Goal: Obtain resource: Download file/media

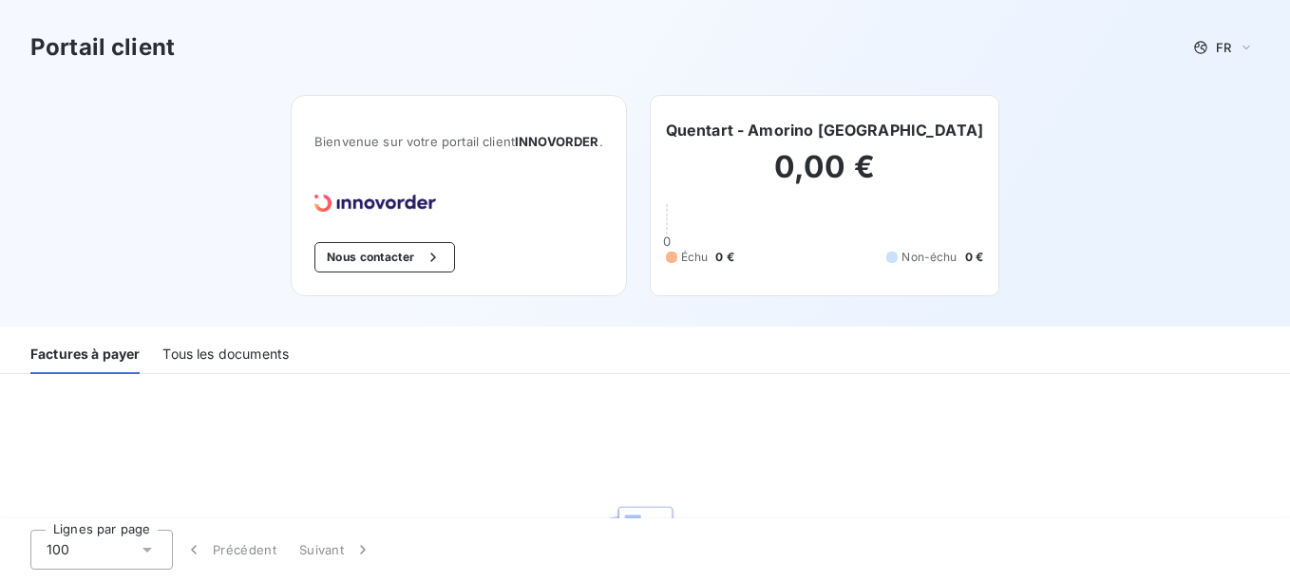
click at [249, 367] on div "Tous les documents" at bounding box center [225, 354] width 126 height 40
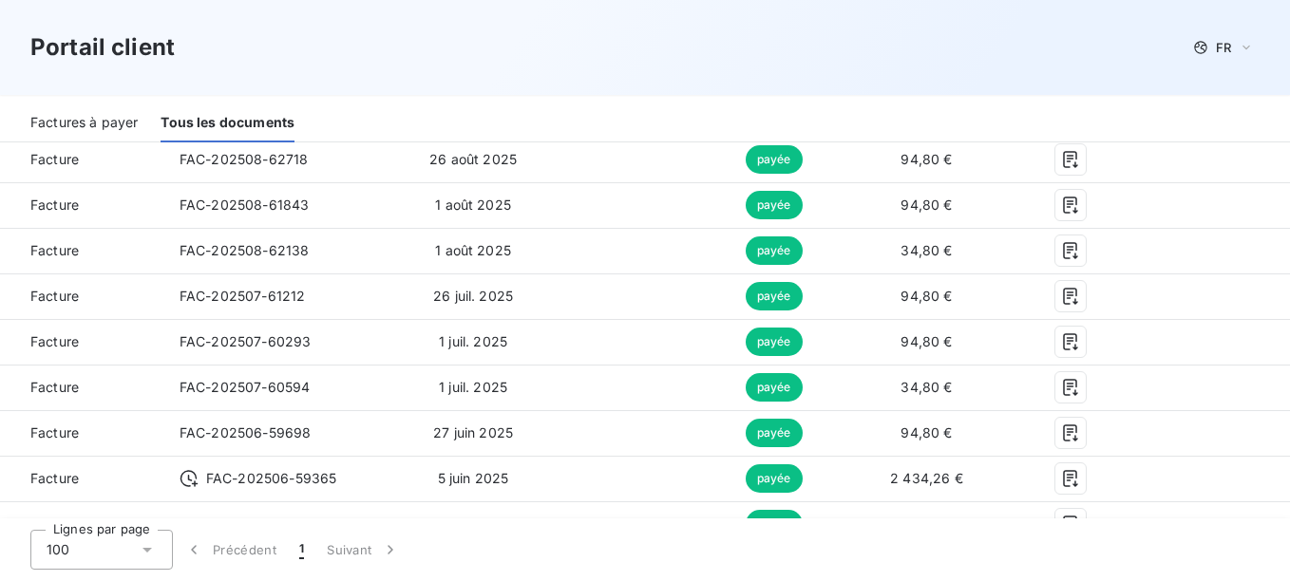
scroll to position [373, 0]
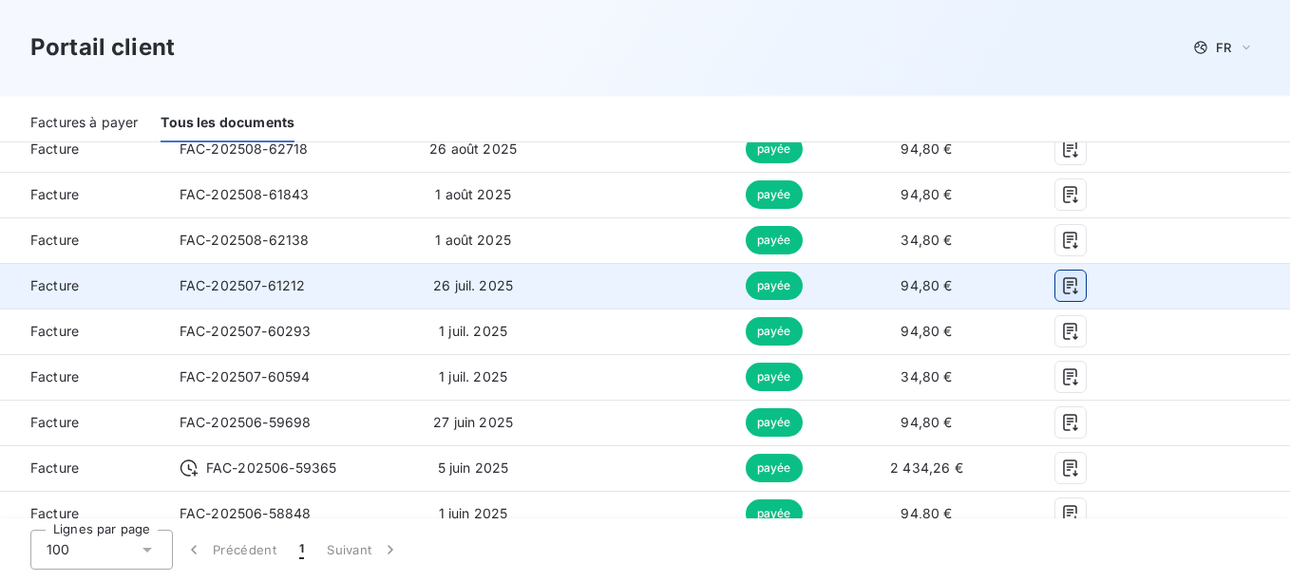
click at [1061, 295] on icon "button" at bounding box center [1070, 285] width 19 height 19
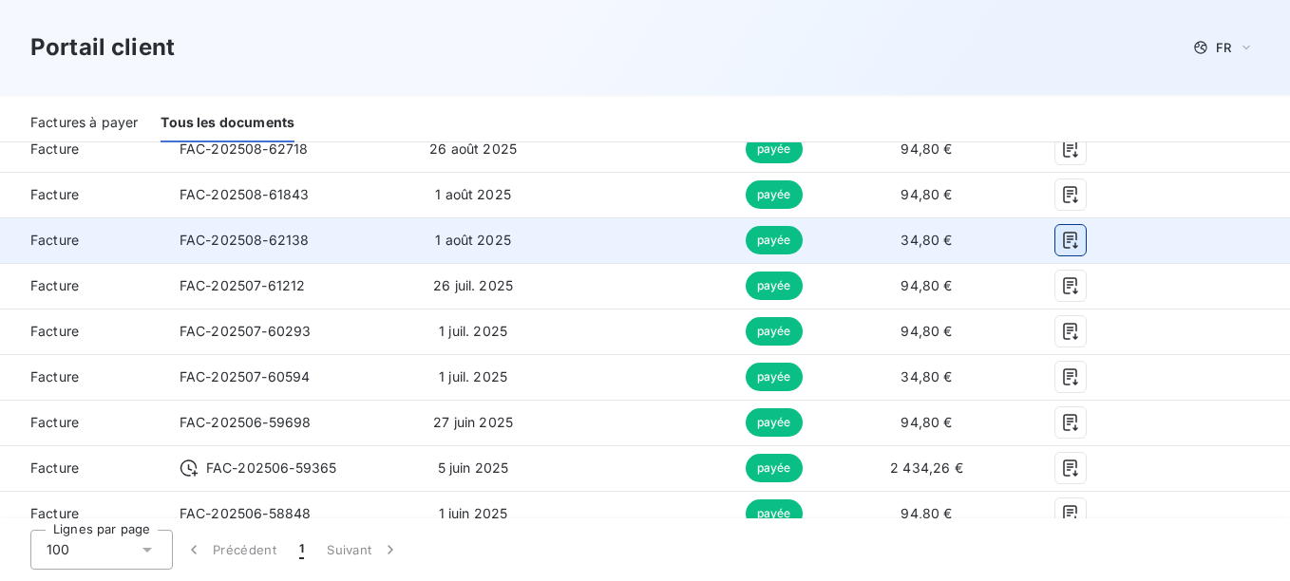
click at [1061, 250] on icon "button" at bounding box center [1070, 240] width 19 height 19
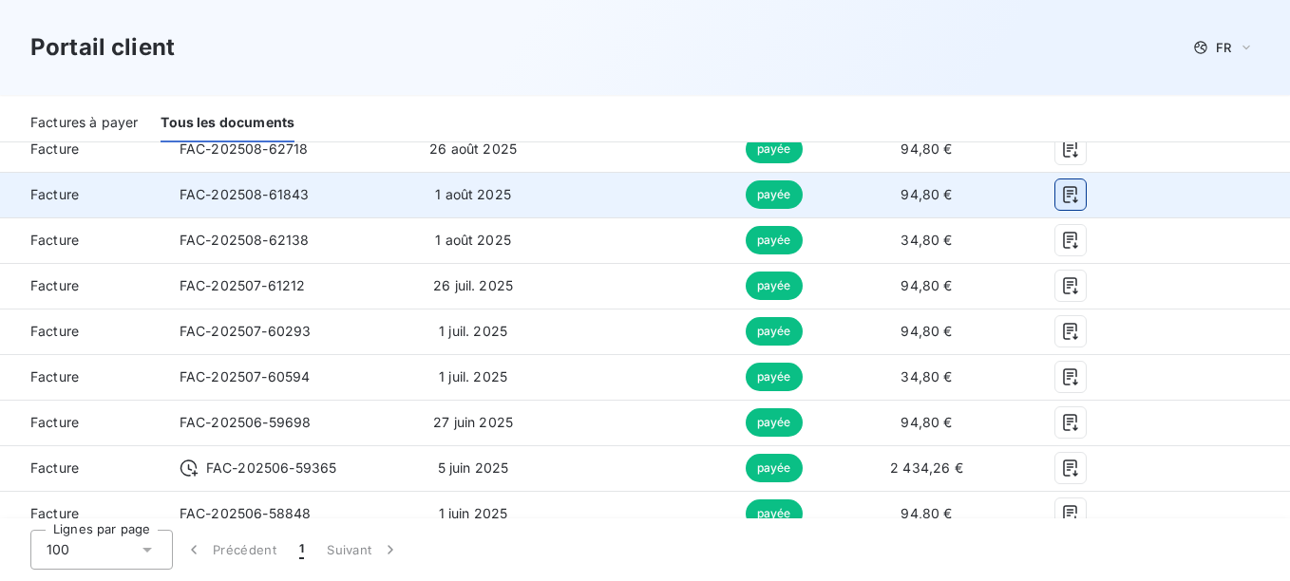
click at [1061, 204] on icon "button" at bounding box center [1070, 194] width 19 height 19
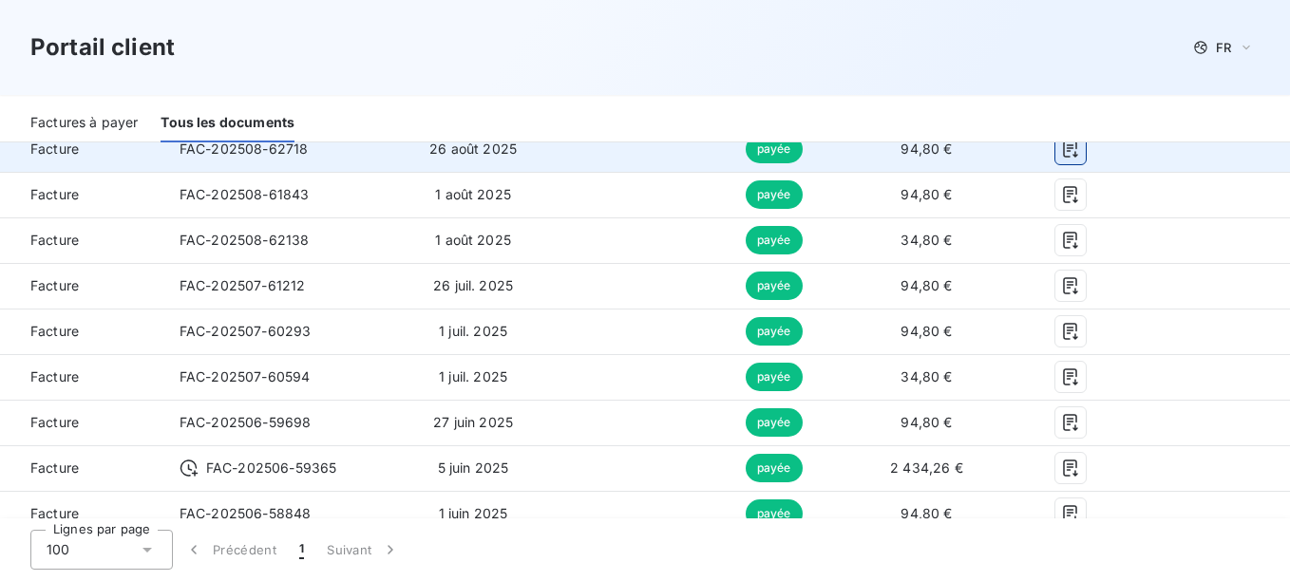
click at [1061, 159] on icon "button" at bounding box center [1070, 149] width 19 height 19
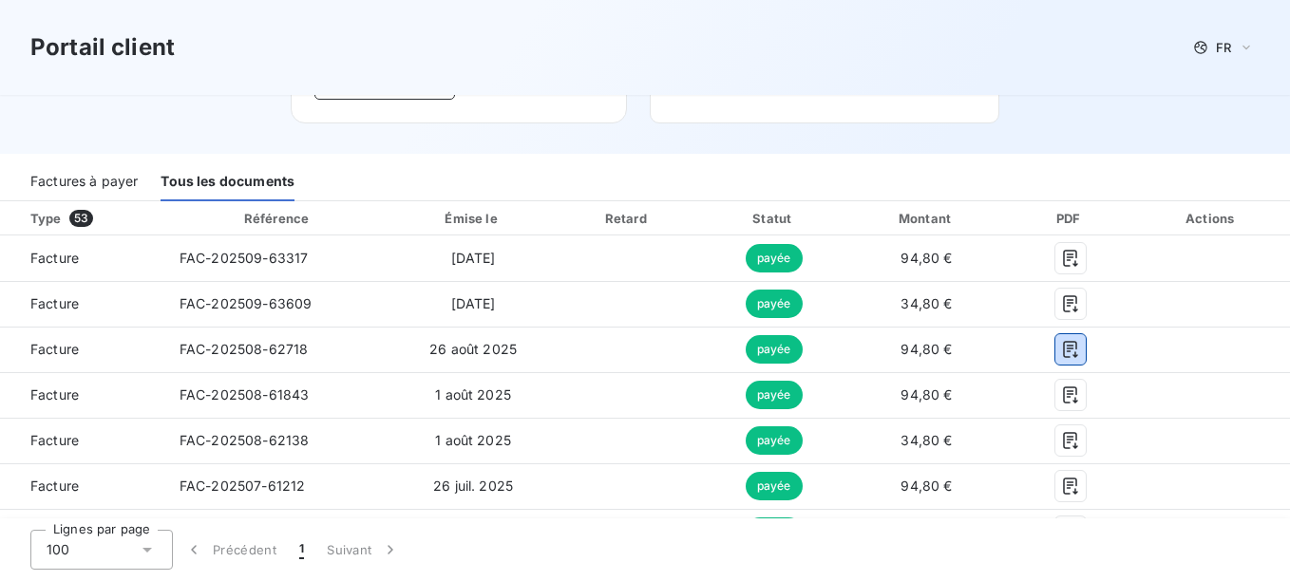
scroll to position [140, 0]
